Goal: Task Accomplishment & Management: Complete application form

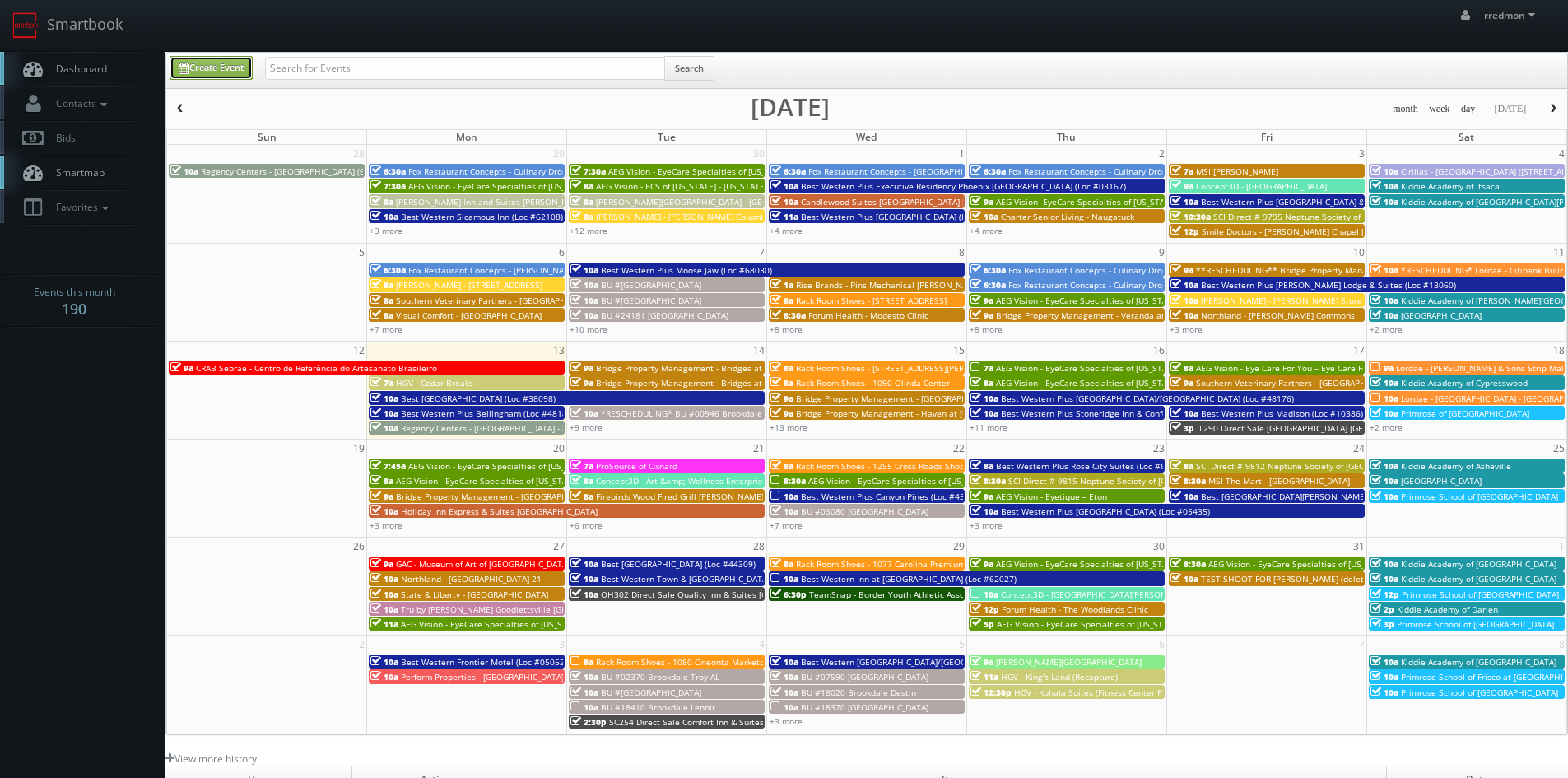
click at [244, 62] on link "Create Event" at bounding box center [211, 68] width 83 height 24
type input "10/13/2025"
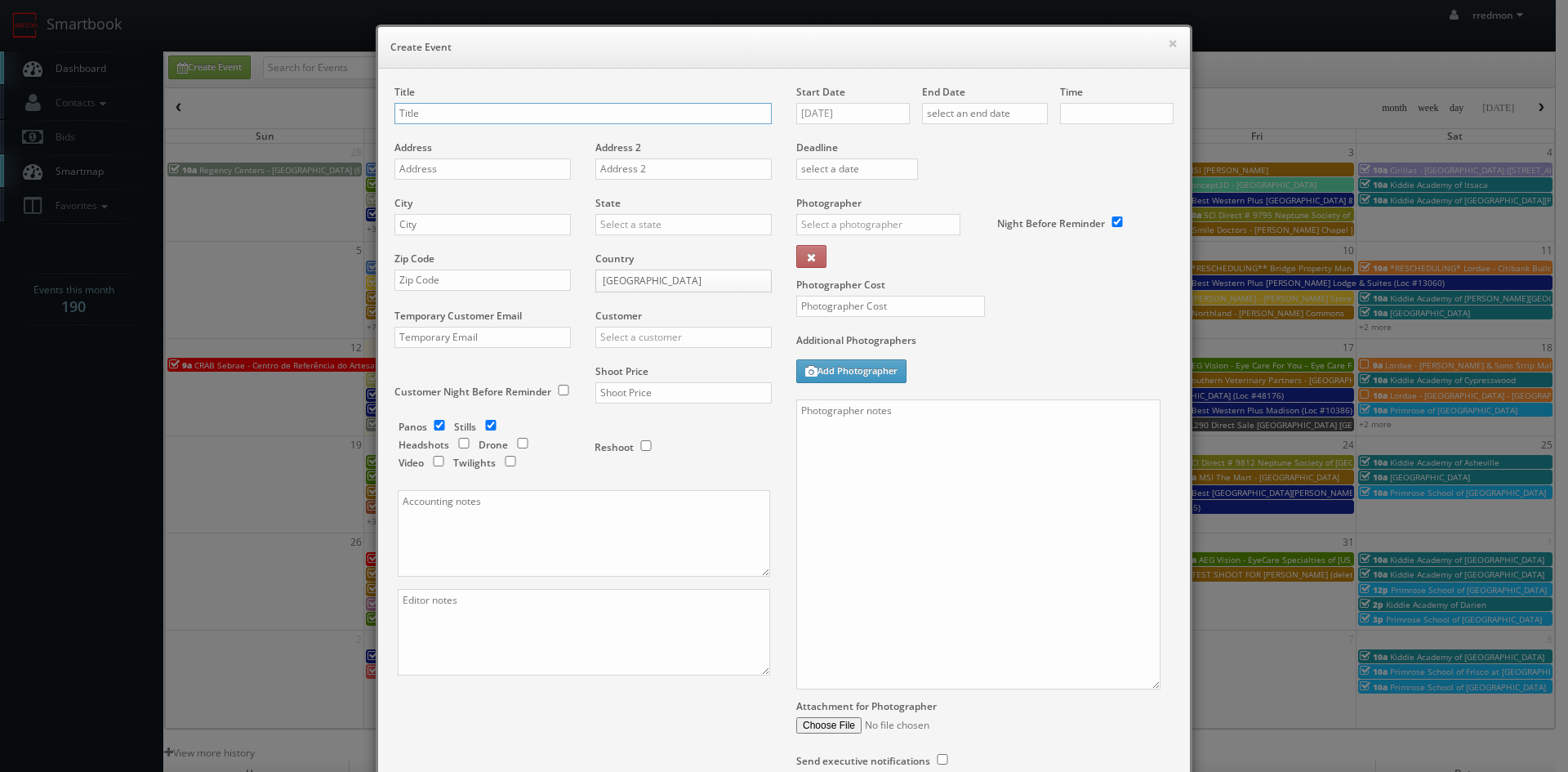
checkbox input "true"
type input "10:00am"
checkbox input "true"
click at [592, 115] on input "text" at bounding box center [583, 114] width 377 height 21
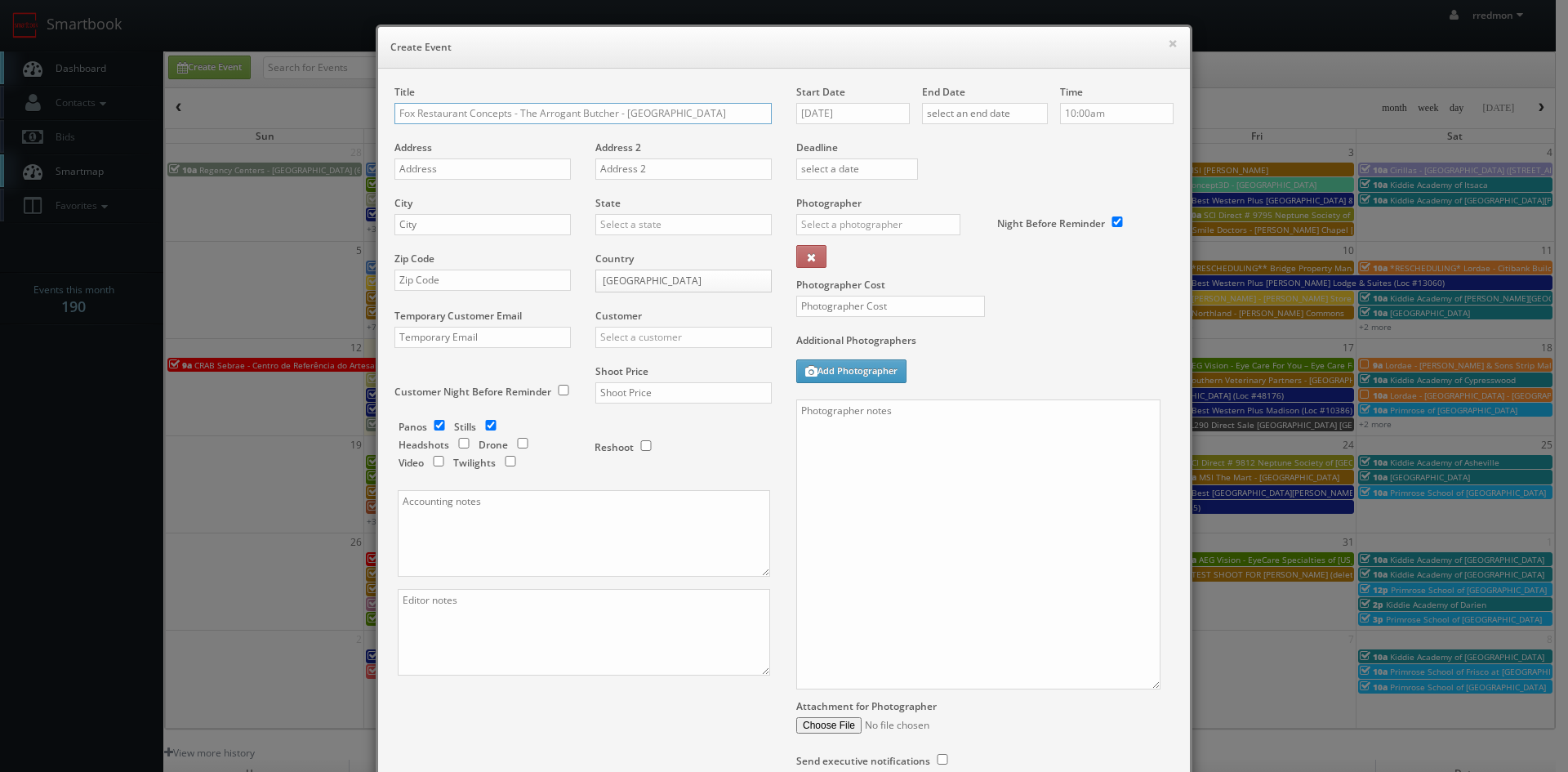
type input "Fox Restaurant Concepts - The Arrogant Butcher - Phoenix"
click at [887, 113] on input "10/13/2025" at bounding box center [853, 114] width 114 height 21
click at [910, 242] on td "16" at bounding box center [903, 237] width 22 height 24
type input "10/16/2025"
click at [979, 115] on input "text" at bounding box center [985, 114] width 126 height 21
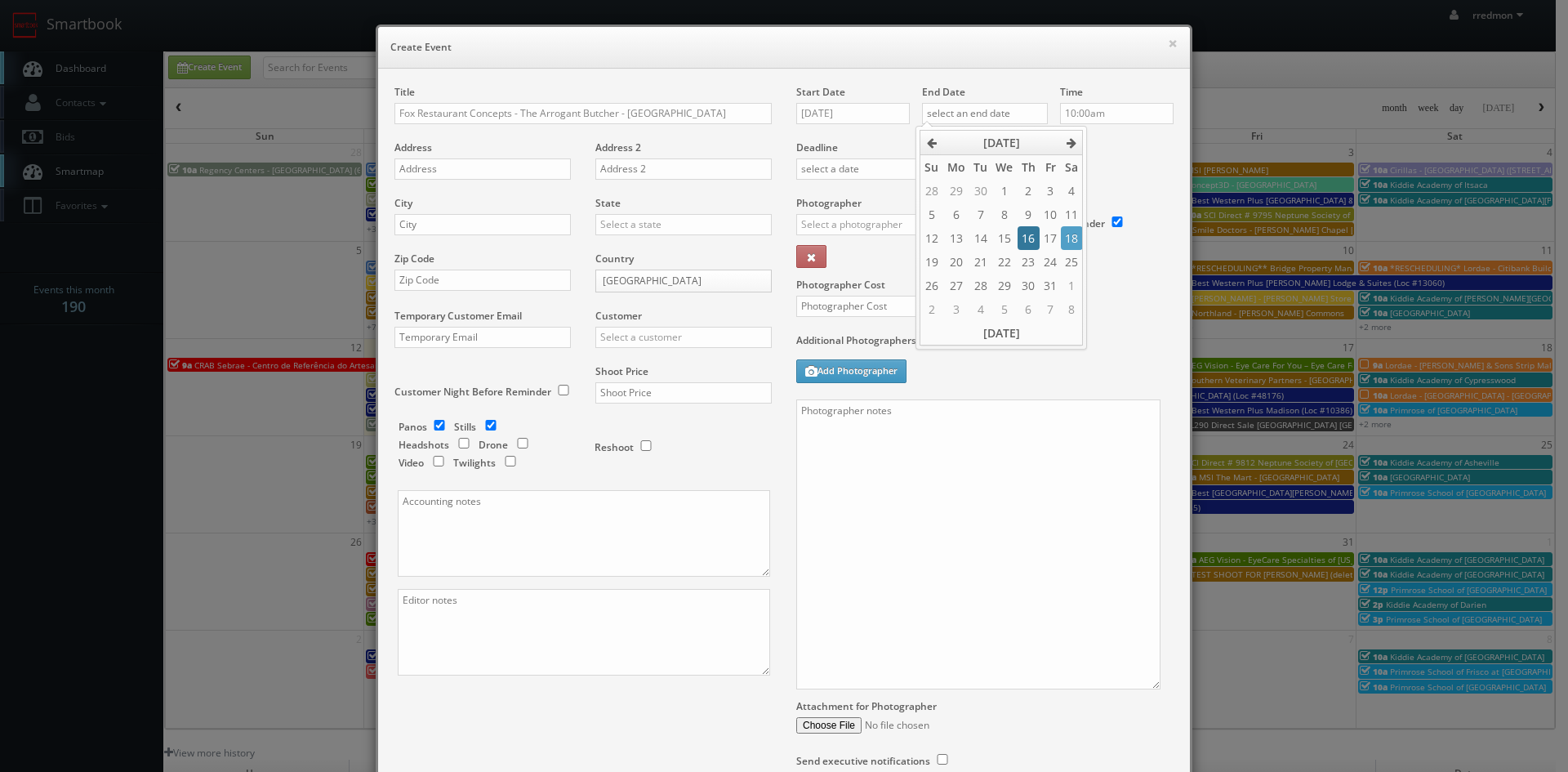
click at [1034, 236] on td "16" at bounding box center [1028, 237] width 22 height 24
type input "10/16/2025"
click at [855, 219] on input "text" at bounding box center [878, 224] width 164 height 21
click at [854, 257] on div "Bruce Battoe" at bounding box center [885, 260] width 175 height 27
type input "Bruce Battoe"
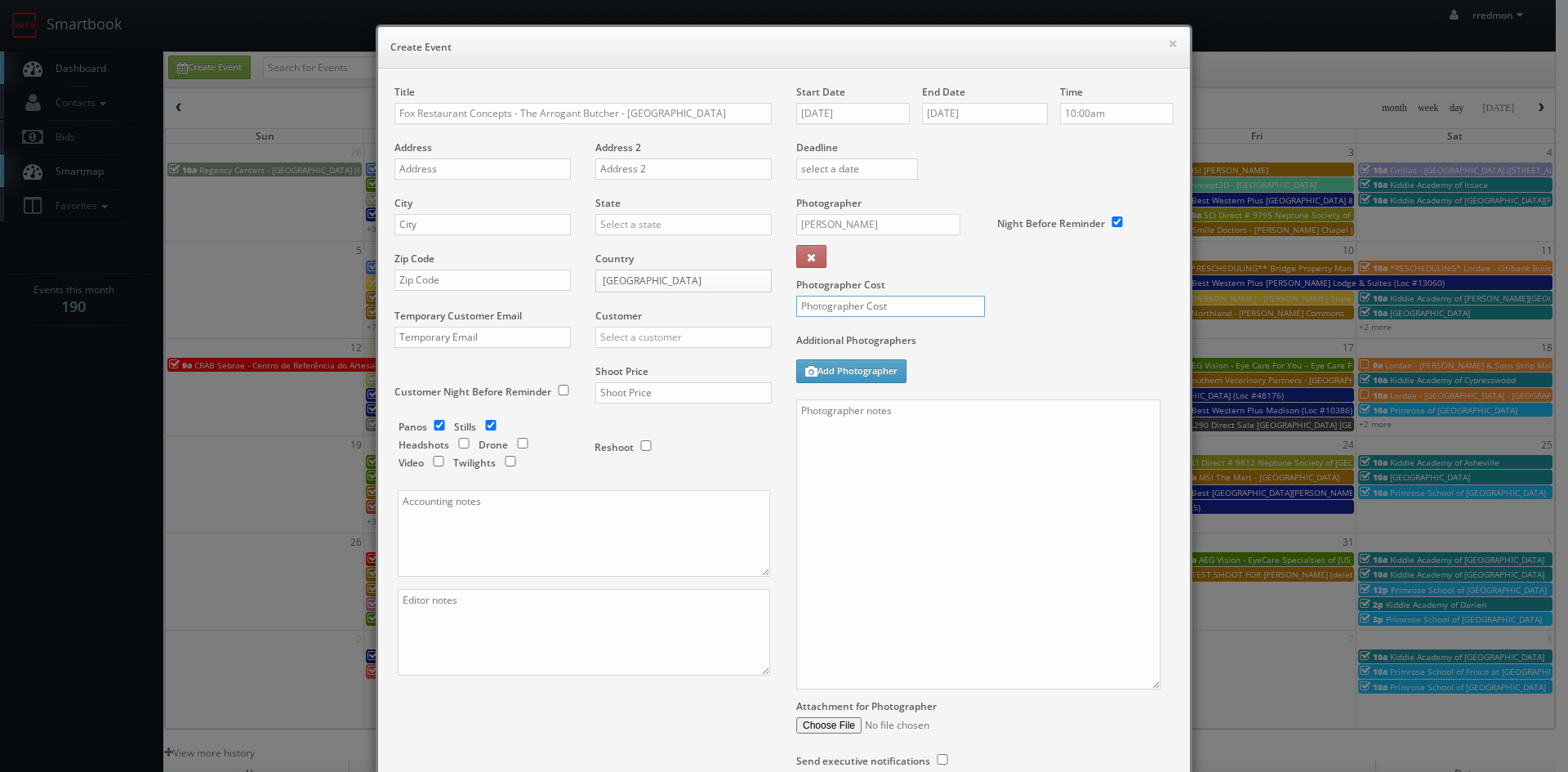
click at [899, 310] on input "text" at bounding box center [890, 306] width 189 height 21
type input "300"
paste textarea "Onsite contact is [PERSON_NAME], [PHONE_NUMBER] Virtual tour only: 10' ext pano…"
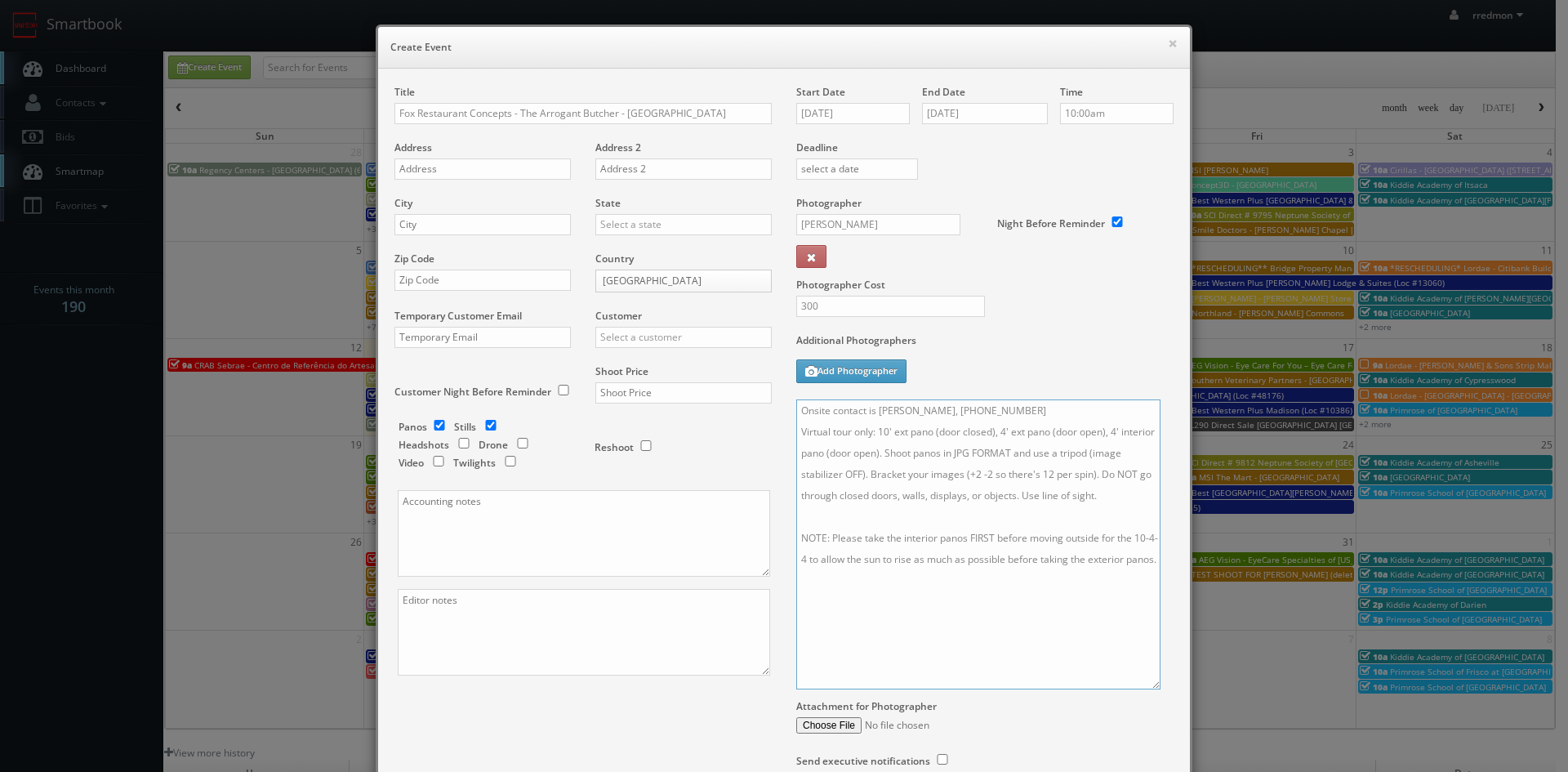
click at [926, 414] on textarea "Onsite contact is [PERSON_NAME], [PHONE_NUMBER] Virtual tour only: 10' ext pano…" at bounding box center [978, 544] width 364 height 290
type textarea "Onsite contact is Chloe Flowers, 925-250-0108 Virtual tour only: 10' ext pano (…"
click at [521, 168] on input "text" at bounding box center [483, 169] width 177 height 21
paste input "2 E Jefferson St #150"
type input "2 E Jefferson St #150"
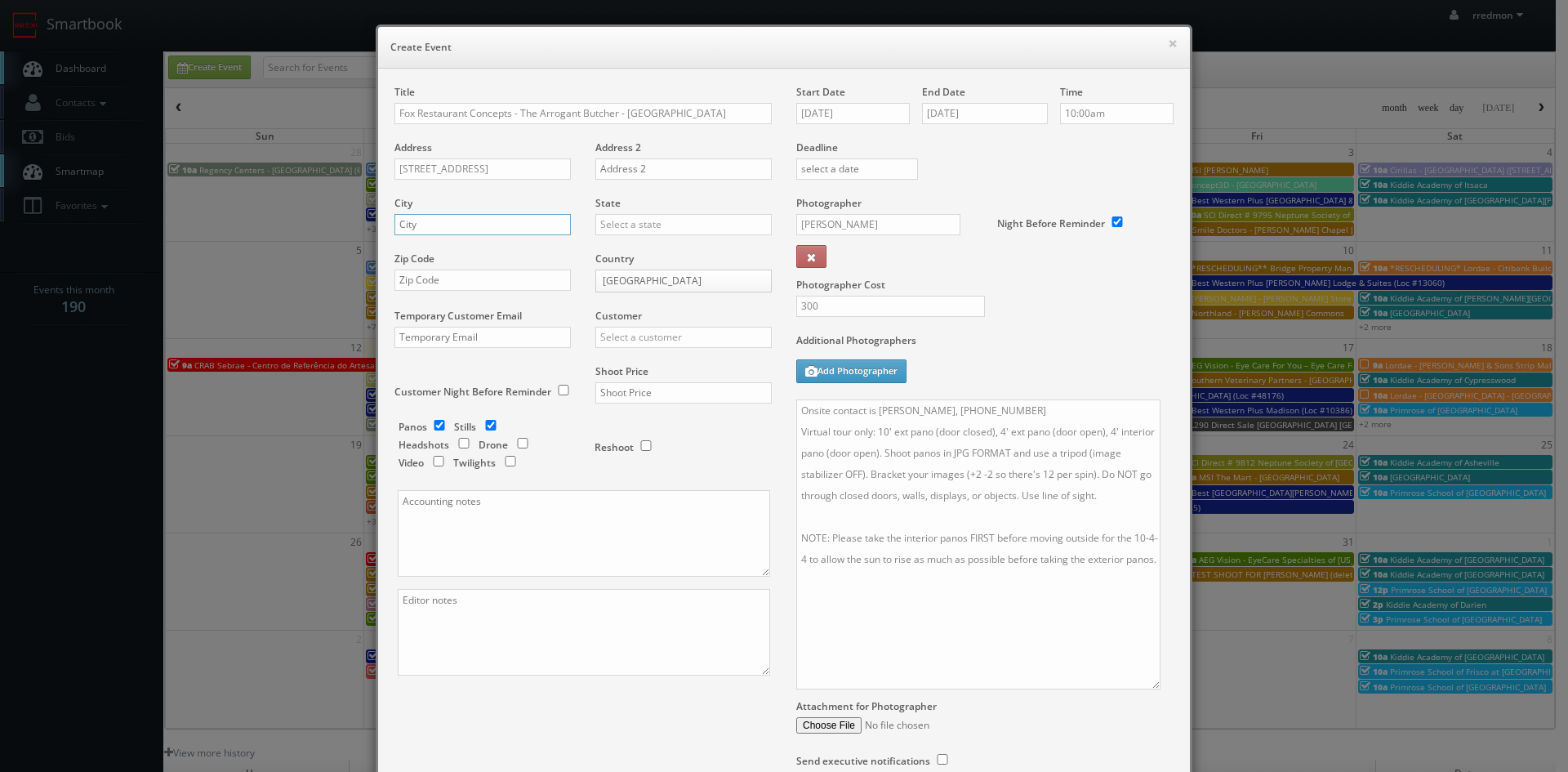
click at [459, 228] on input "text" at bounding box center [483, 224] width 177 height 21
type input "Phoenix"
click at [623, 224] on input "text" at bounding box center [684, 224] width 177 height 21
click at [659, 310] on div "[US_STATE]" at bounding box center [684, 318] width 175 height 27
type input "[US_STATE]"
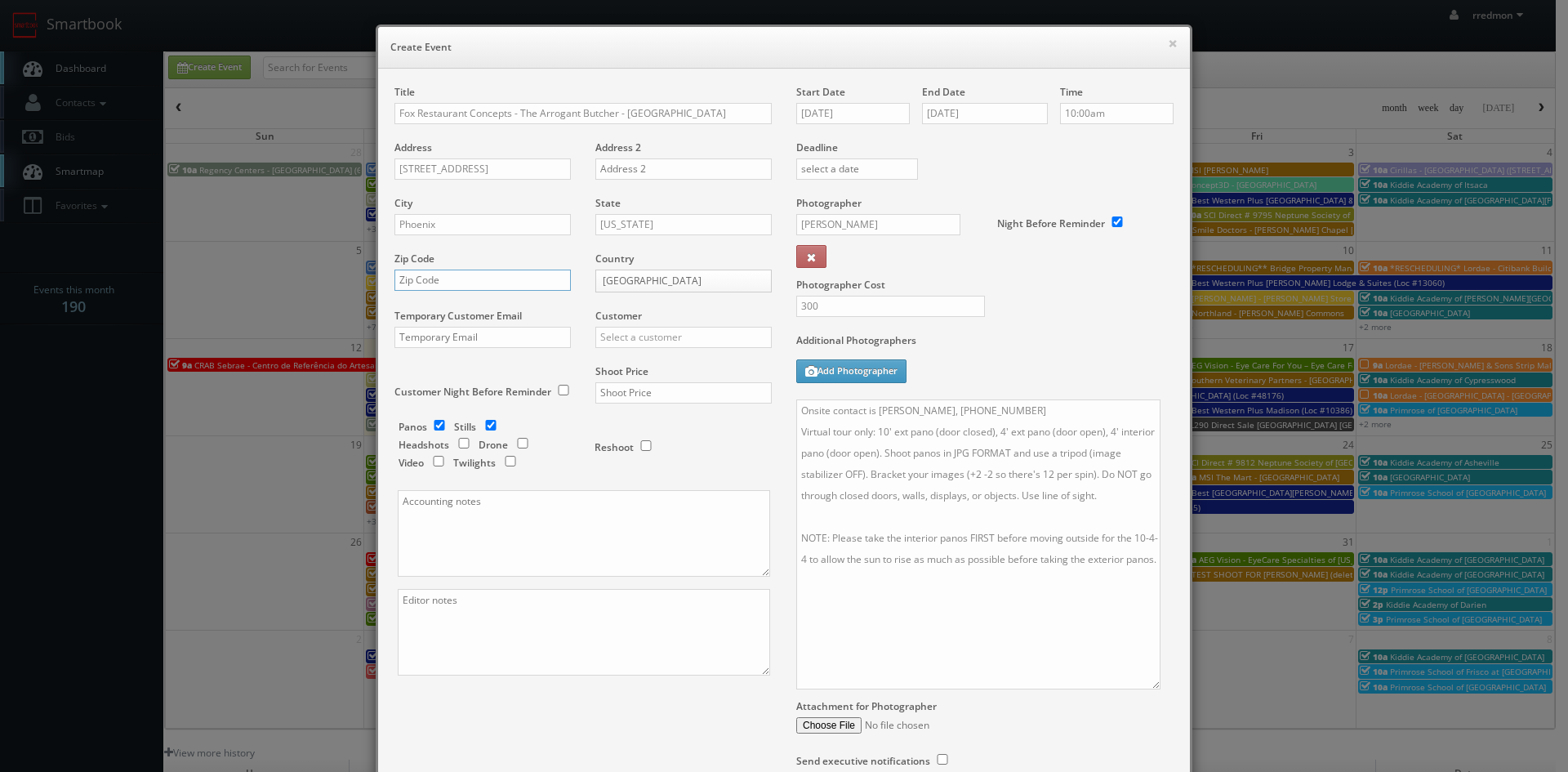
click at [511, 284] on input "text" at bounding box center [483, 280] width 177 height 21
paste input "2 E Jefferson St #150"
type input "2 E Jefferson St #150"
click at [651, 342] on input "text" at bounding box center [684, 337] width 177 height 21
click at [714, 369] on div "Fox Restaurant Concepts" at bounding box center [684, 363] width 175 height 27
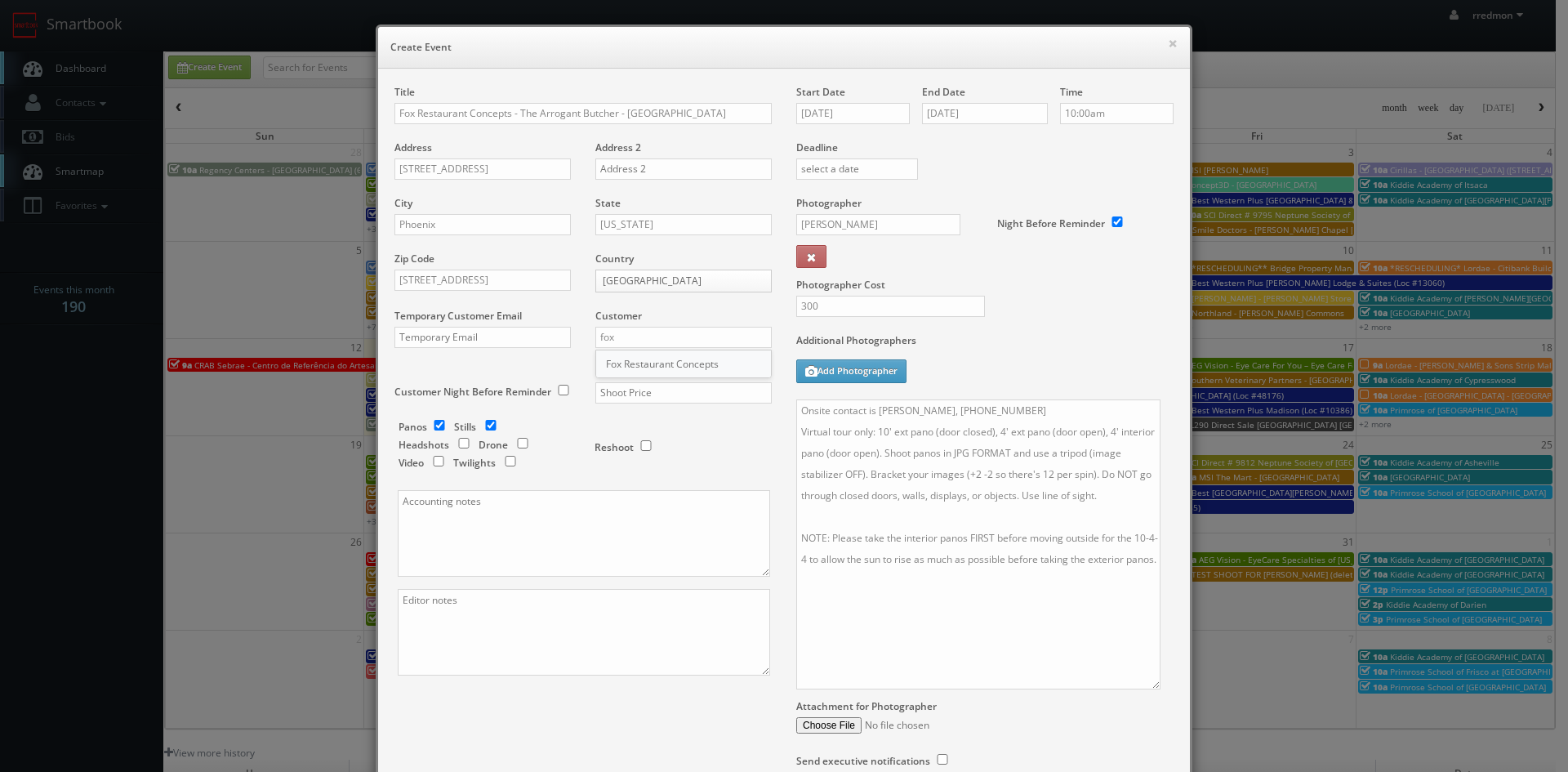
type input "Fox Restaurant Concepts"
click at [692, 399] on input "text" at bounding box center [684, 393] width 177 height 21
type input "600"
click at [480, 427] on input "checkbox" at bounding box center [491, 425] width 25 height 11
checkbox input "false"
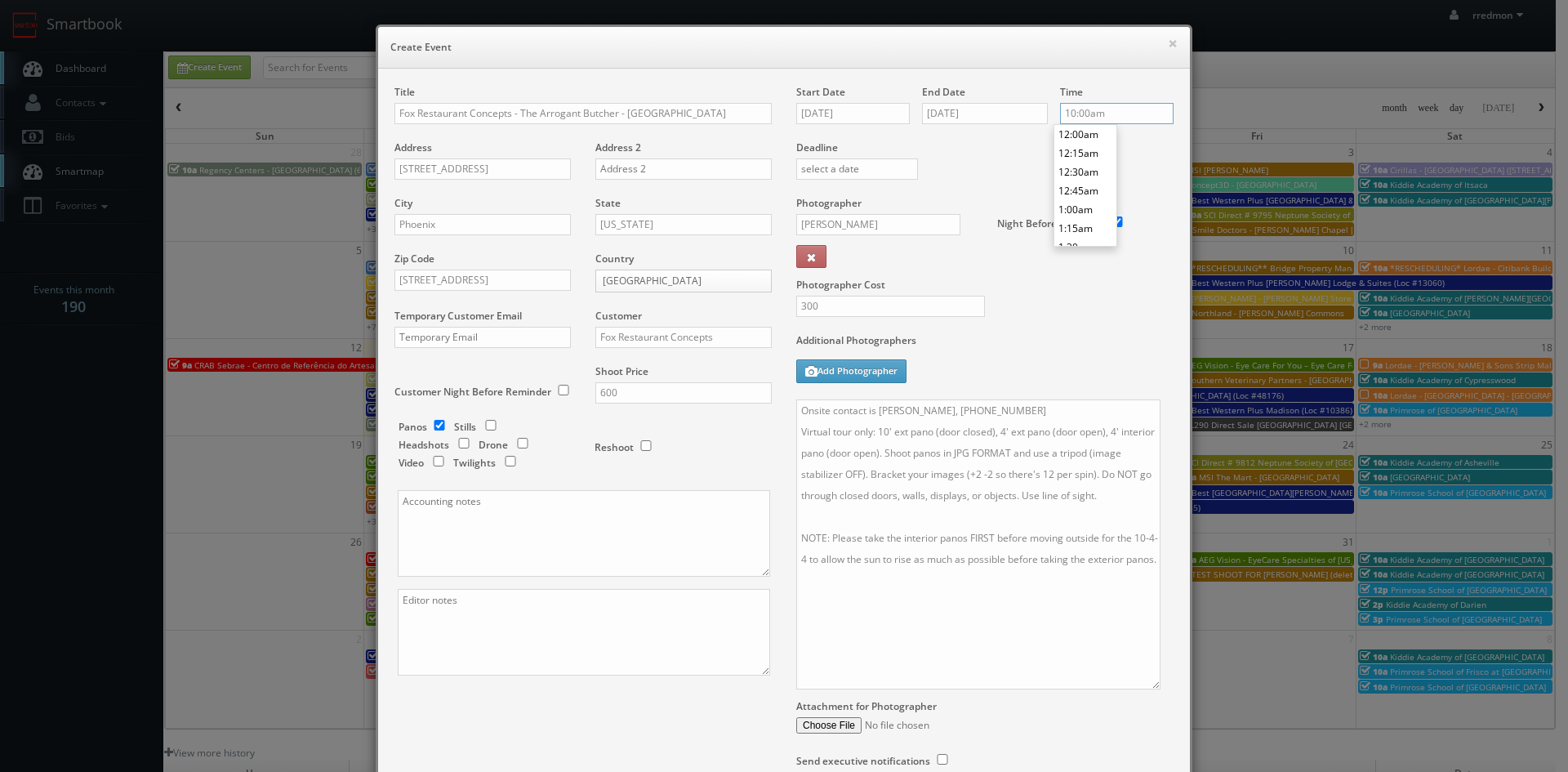
click at [1081, 112] on input "10:00am" at bounding box center [1116, 114] width 114 height 21
type input "6:30am"
click at [1080, 140] on li "6:30am" at bounding box center [1085, 135] width 62 height 19
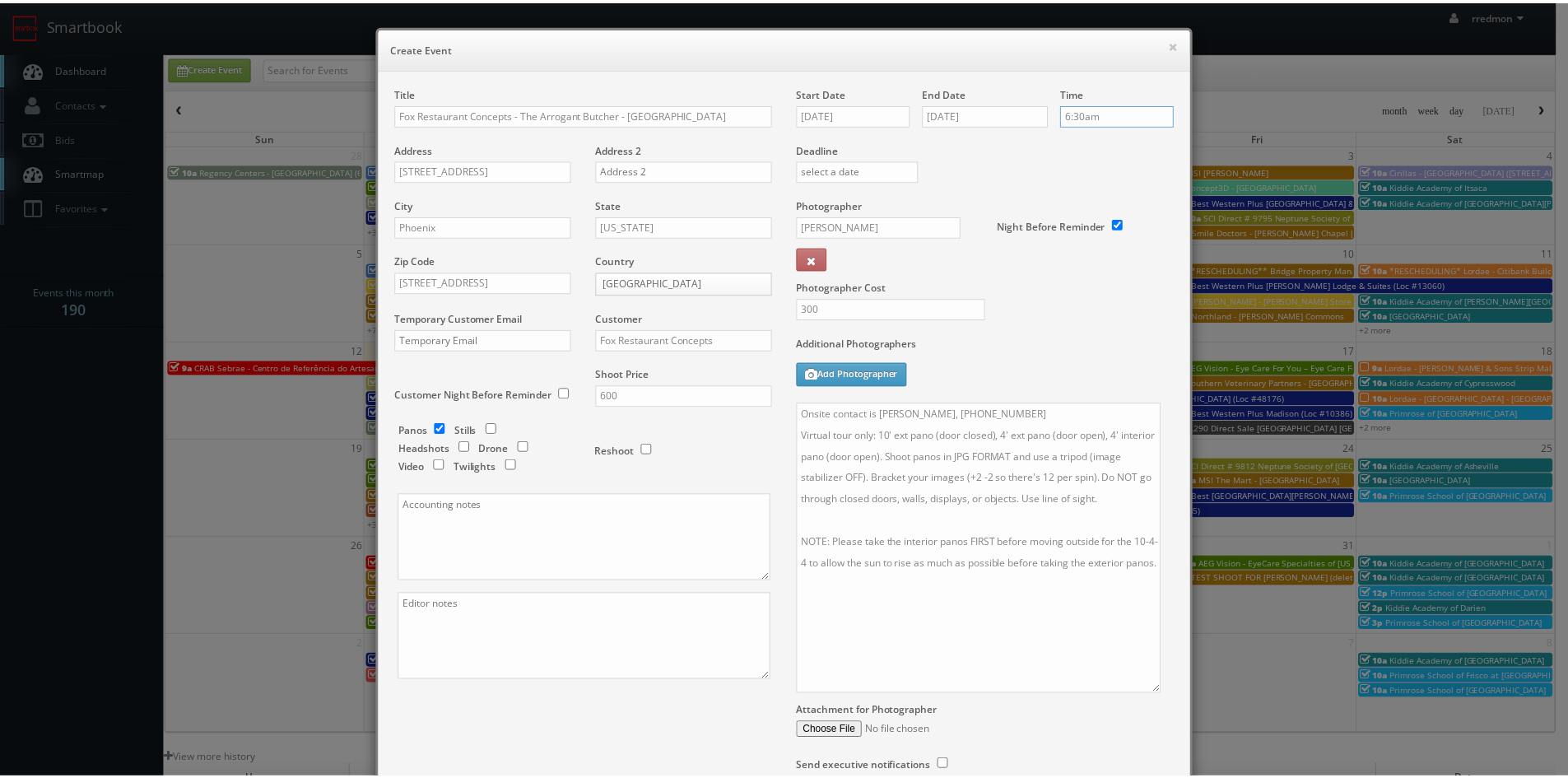
scroll to position [146, 0]
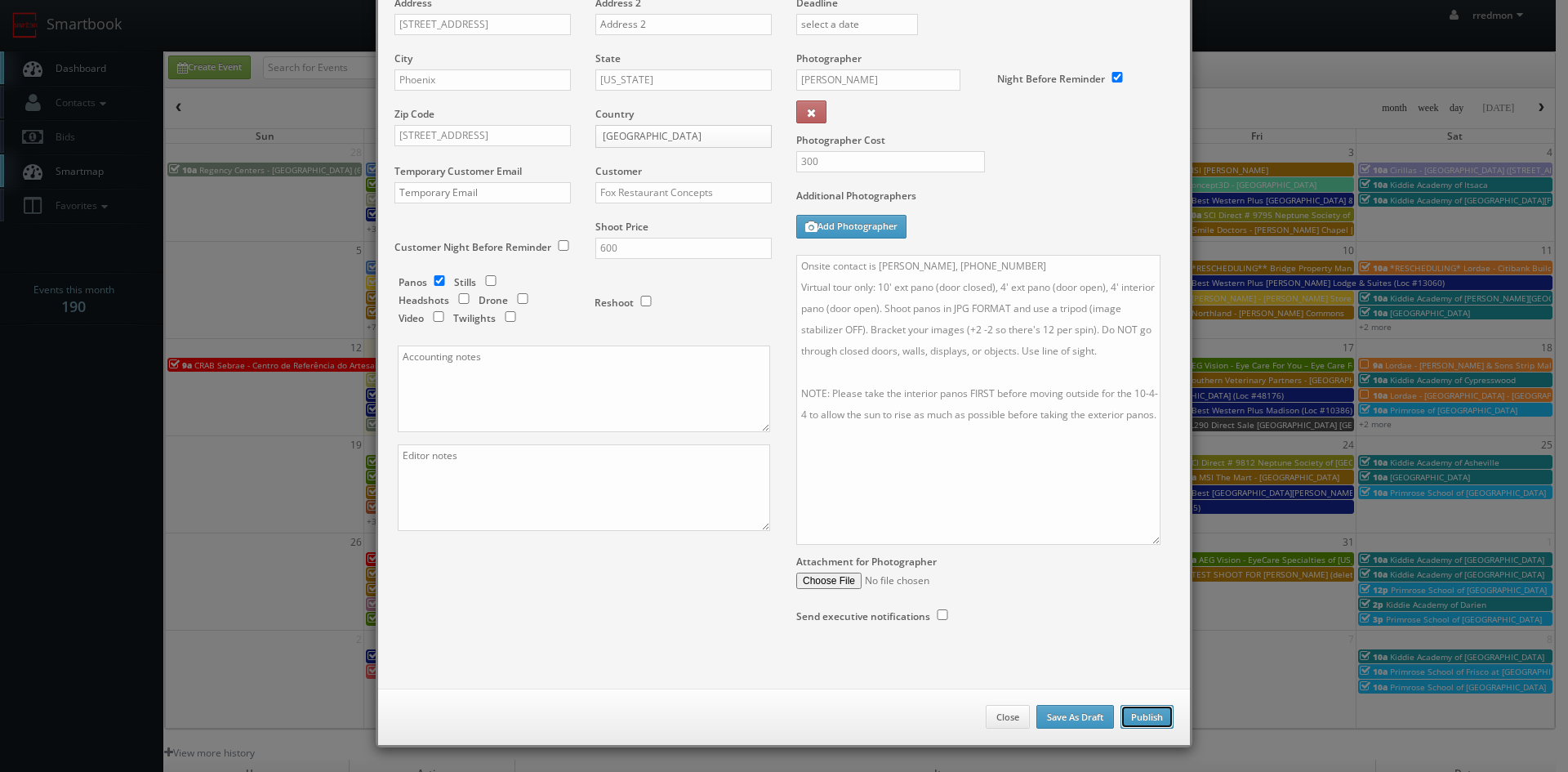
click at [1133, 711] on button "Publish" at bounding box center [1147, 717] width 53 height 25
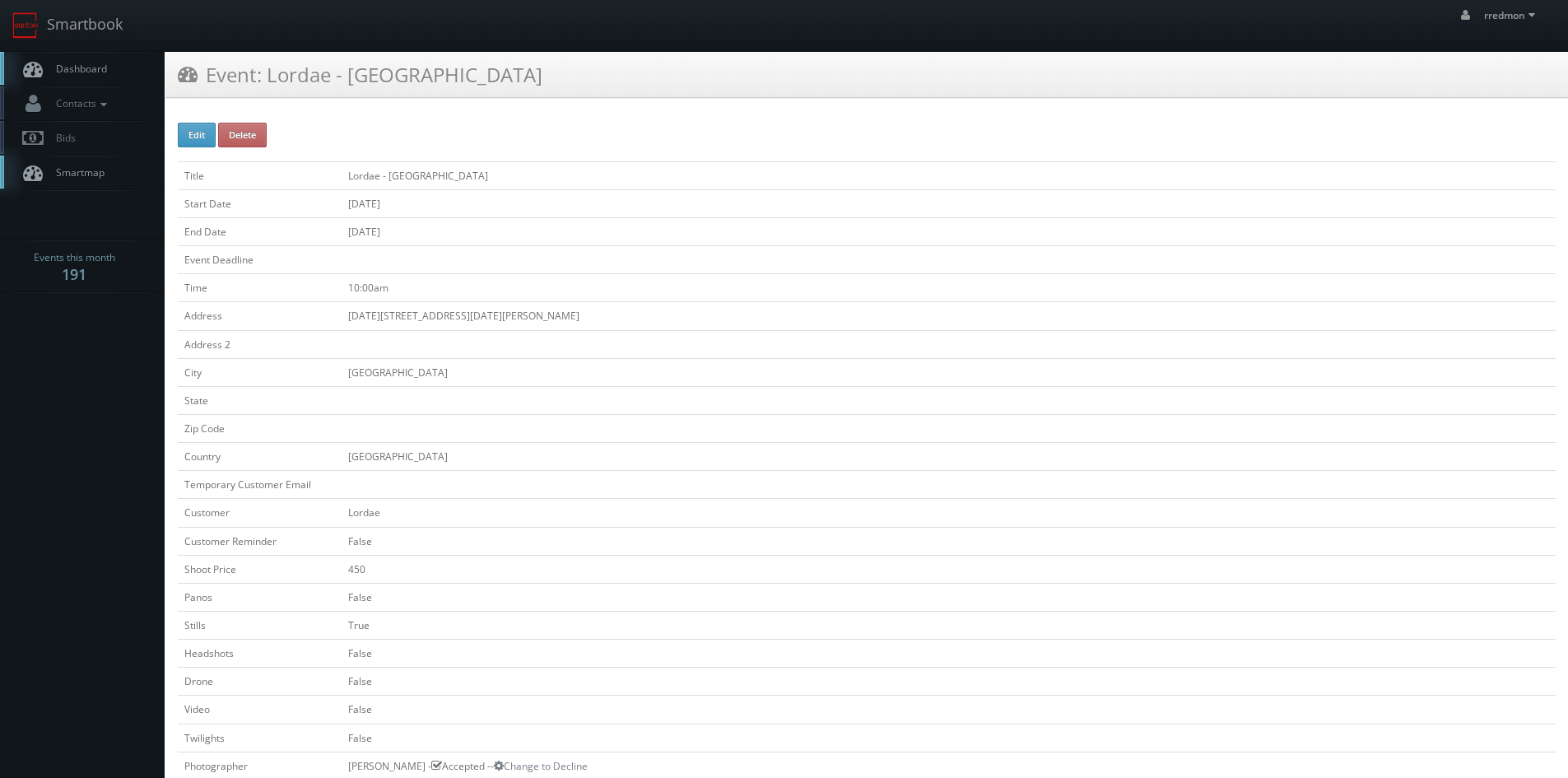
click at [101, 68] on span "Dashboard" at bounding box center [78, 68] width 59 height 14
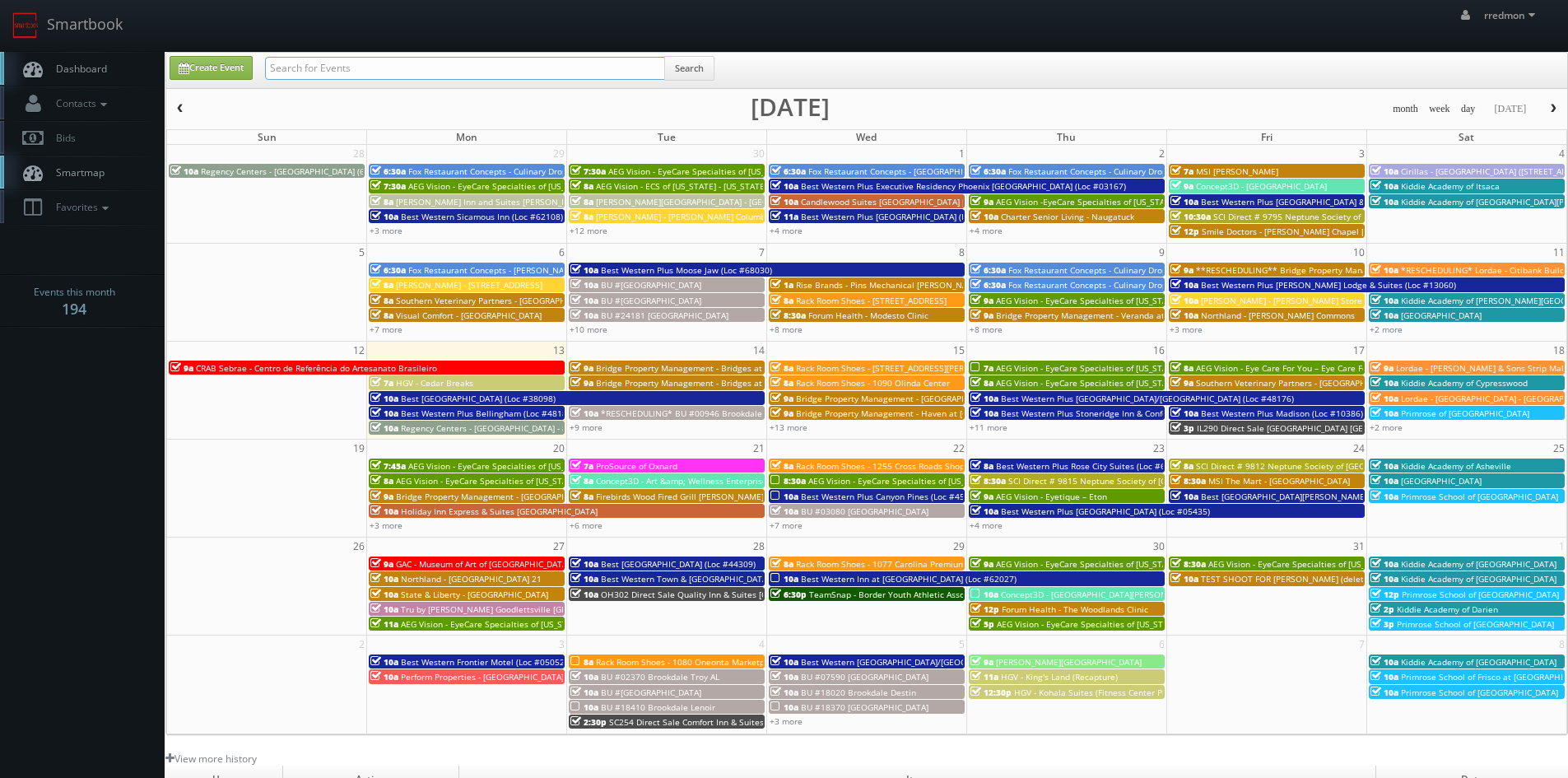
click at [361, 70] on input "text" at bounding box center [464, 68] width 400 height 23
type input "fox restaurant concepts"
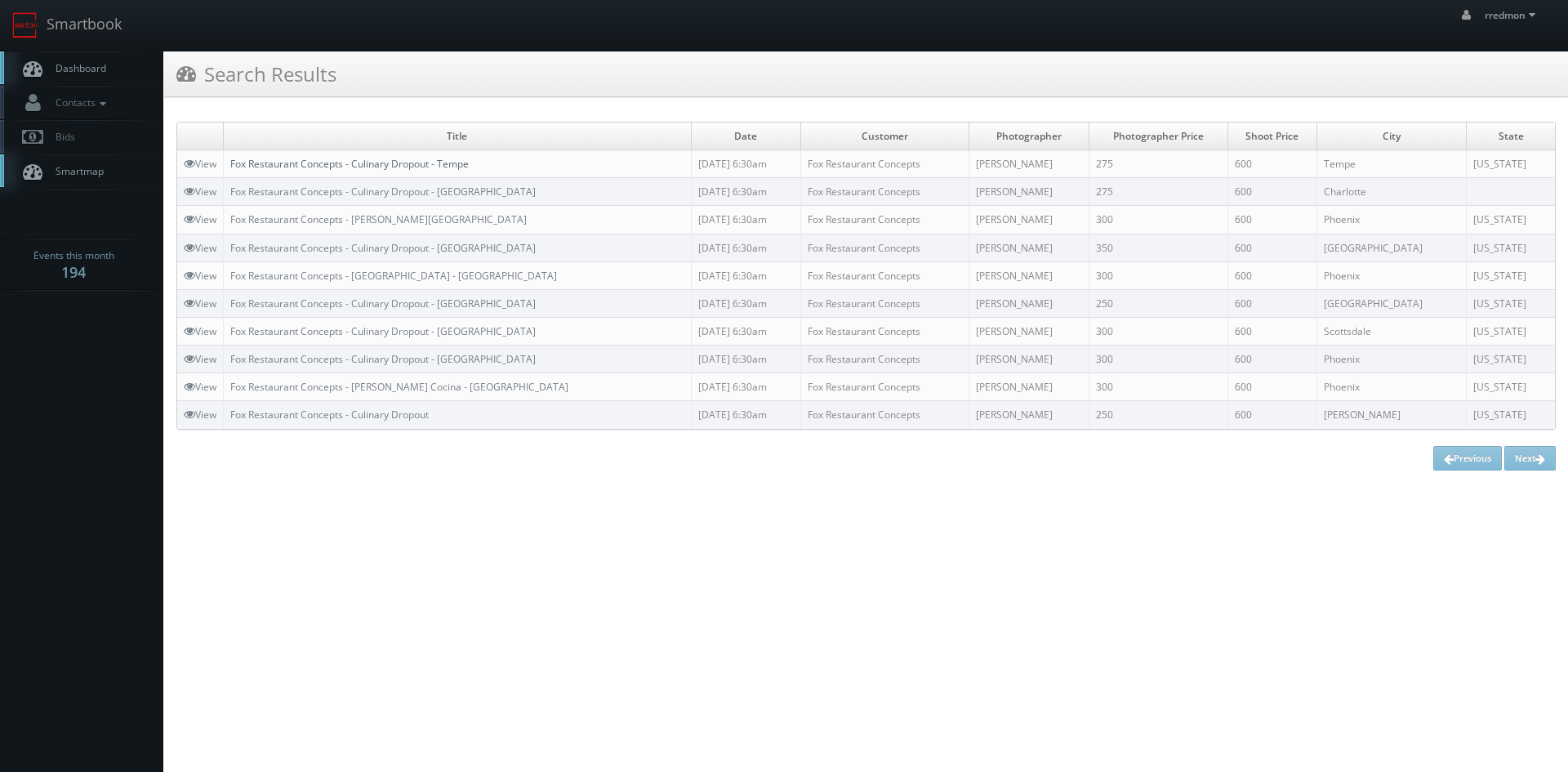
click at [432, 165] on link "Fox Restaurant Concepts - Culinary Dropout - Tempe" at bounding box center [349, 164] width 238 height 14
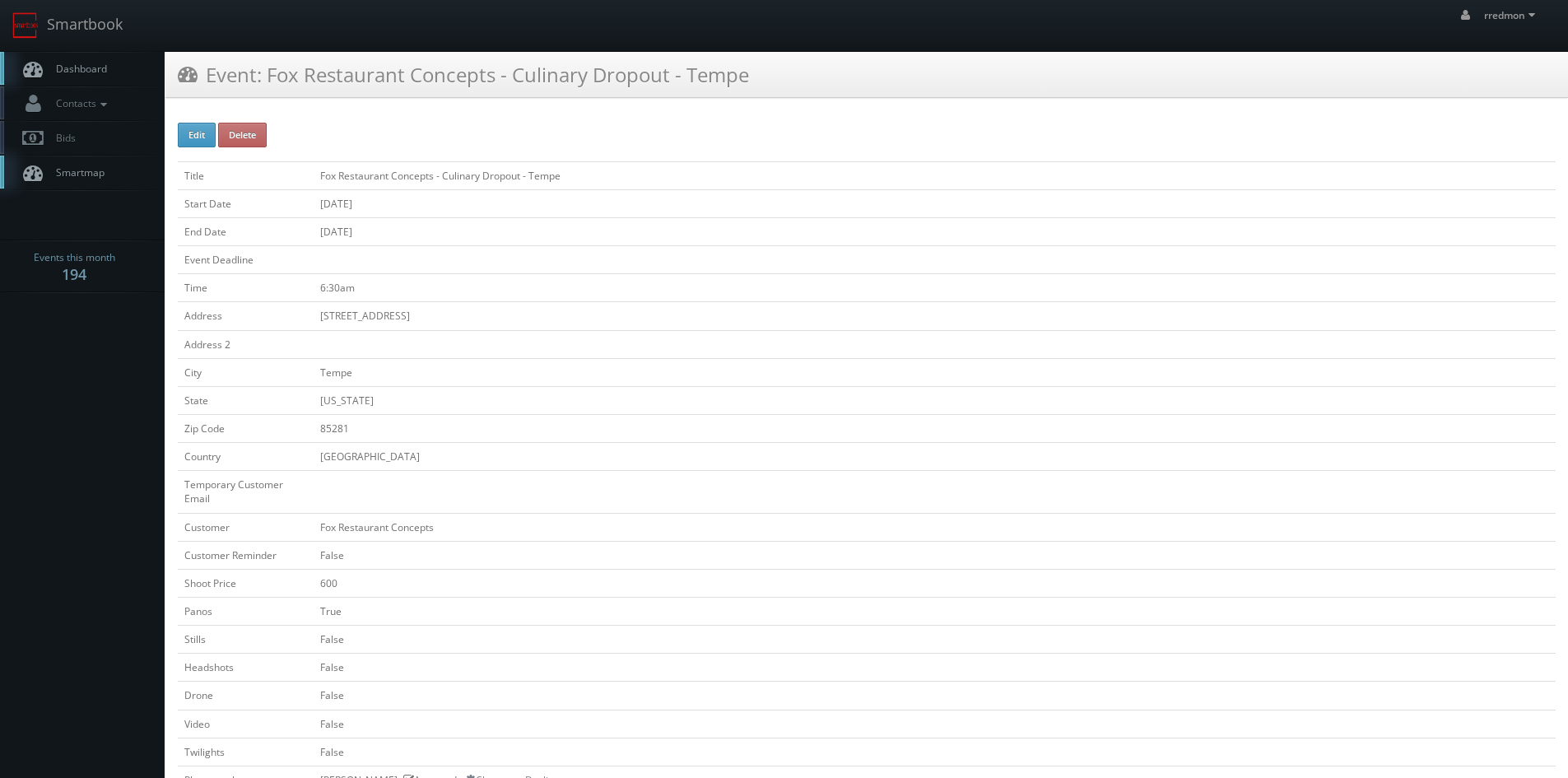
scroll to position [412, 0]
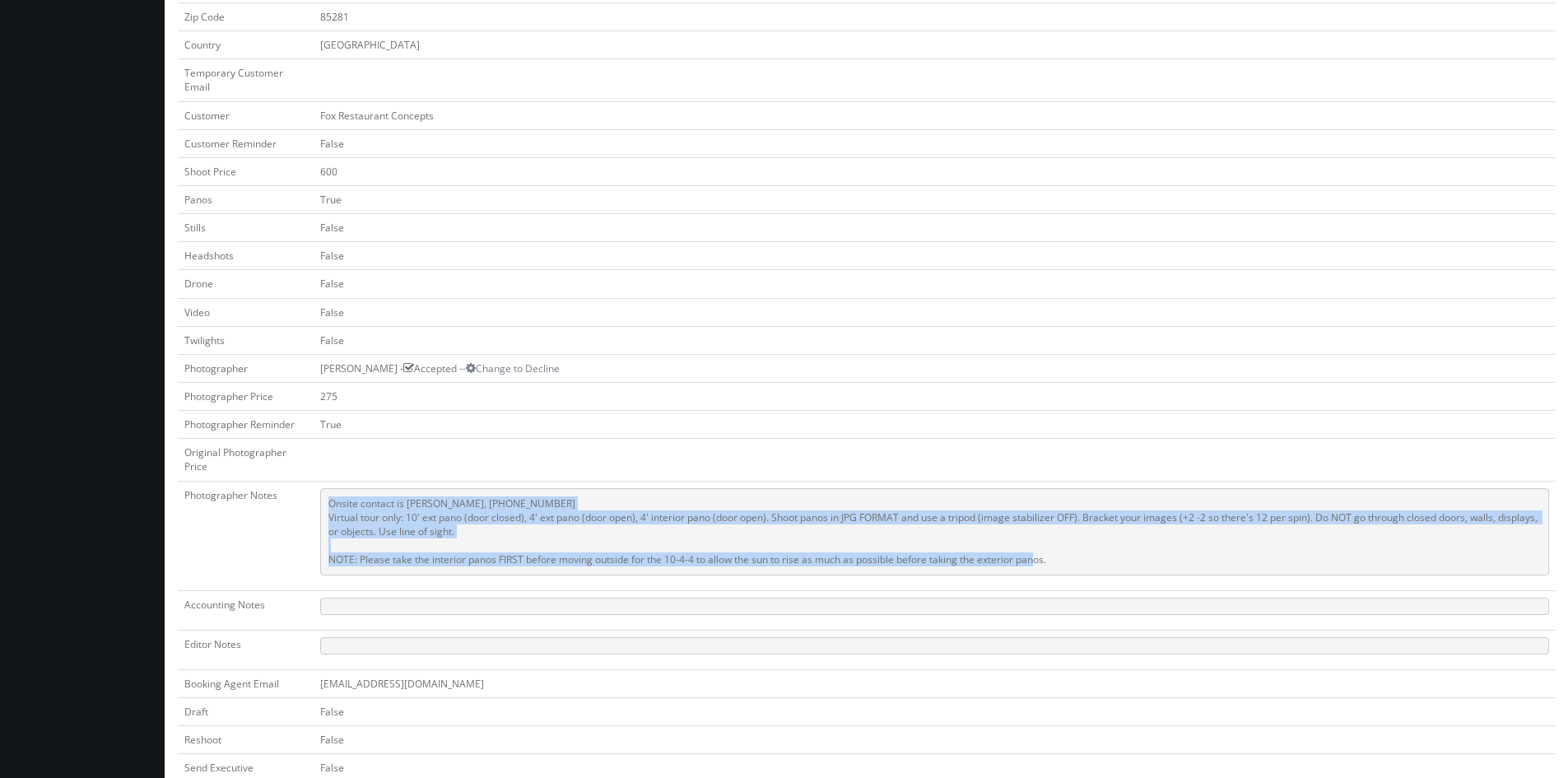
drag, startPoint x: 1080, startPoint y: 563, endPoint x: 331, endPoint y: 511, distance: 750.8
click at [331, 511] on pre "Onsite contact is [PERSON_NAME], [PHONE_NUMBER] Virtual tour only: 10' ext pano…" at bounding box center [935, 532] width 1229 height 87
copy pre "Onsite contact is [PERSON_NAME], [PHONE_NUMBER] Virtual tour only: 10' ext pano…"
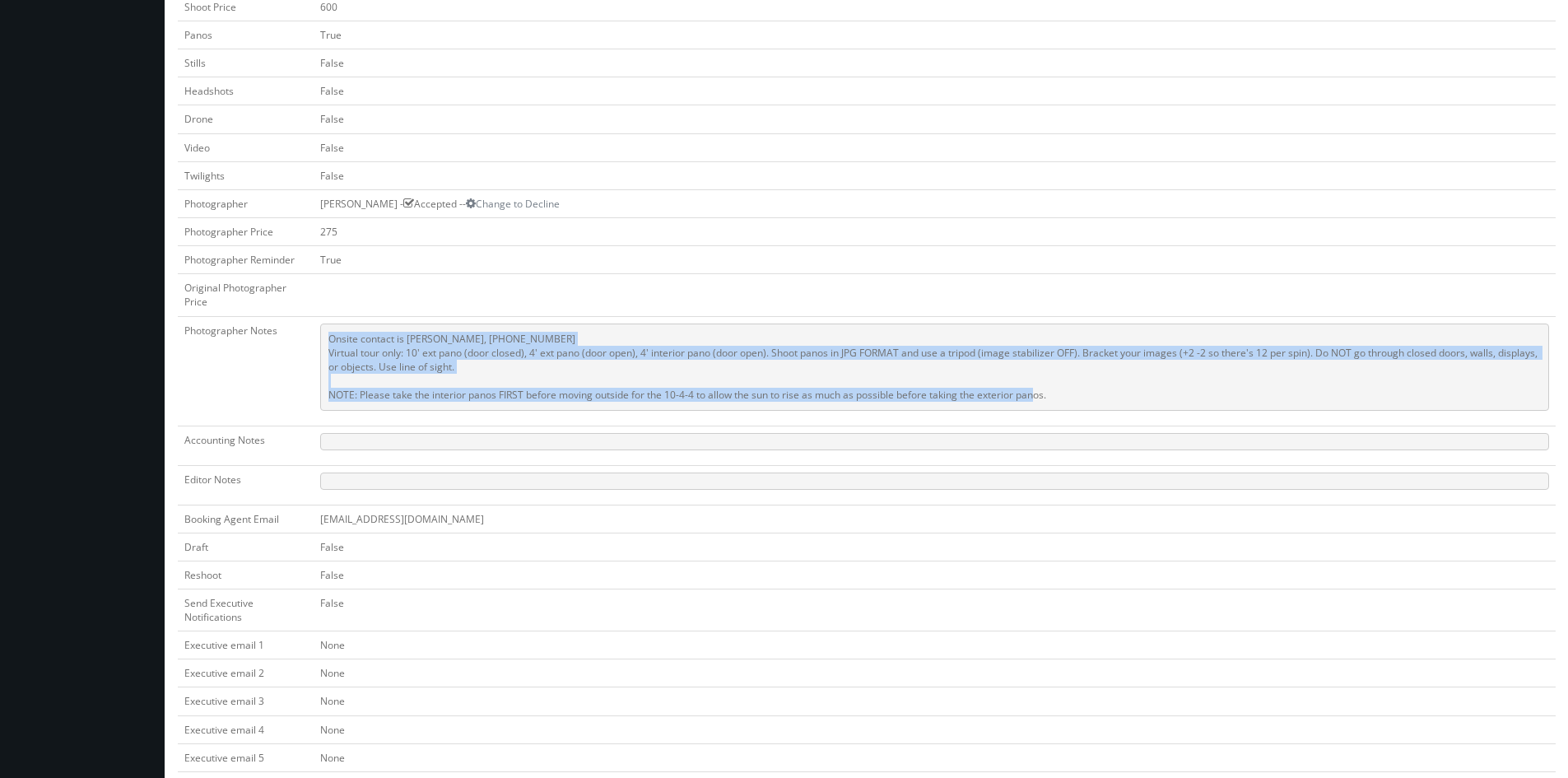
scroll to position [682, 0]
